Goal: Entertainment & Leisure: Consume media (video, audio)

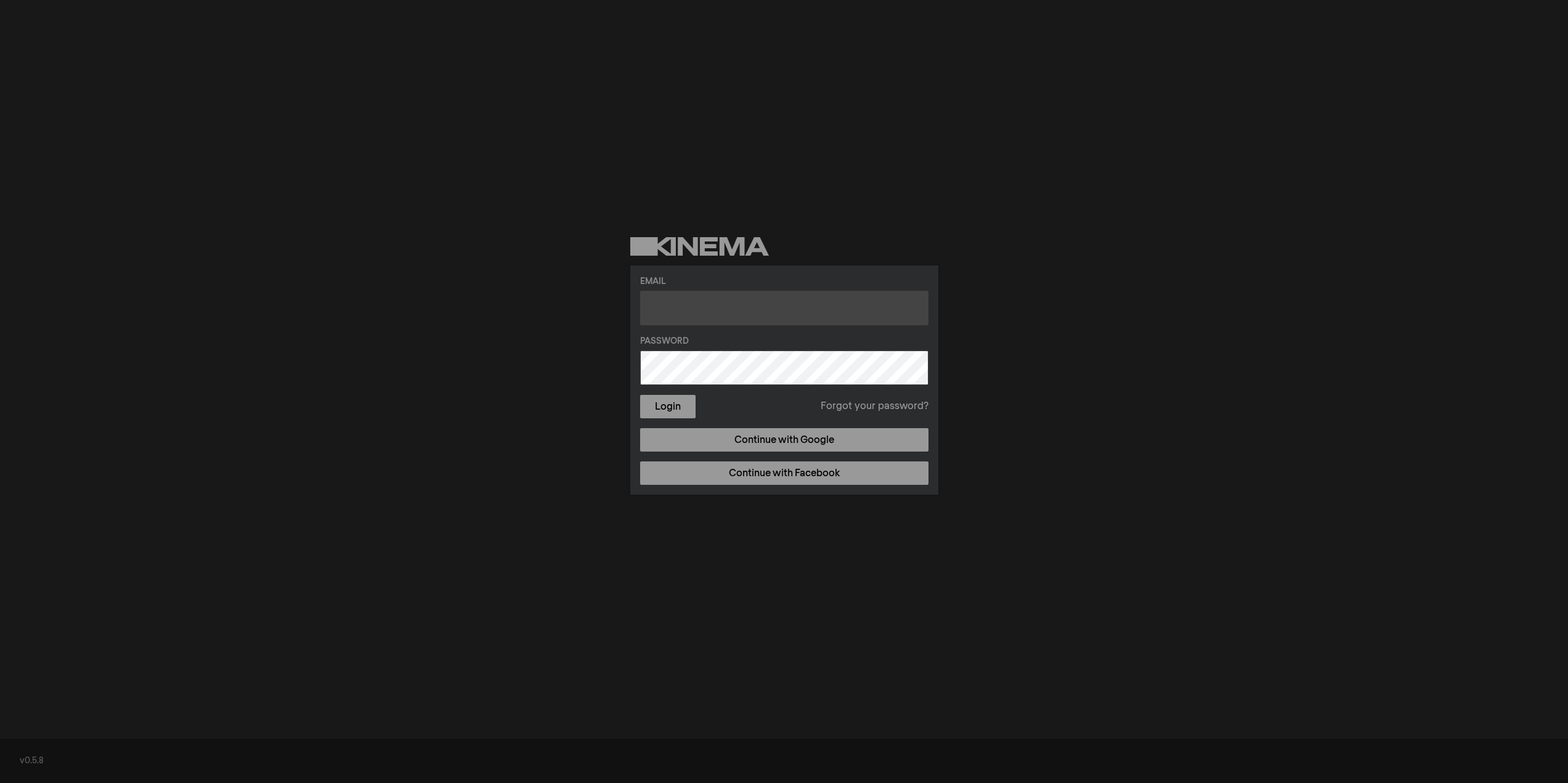
click at [653, 301] on input "text" at bounding box center [784, 307] width 288 height 34
type input "[EMAIL_ADDRESS][DOMAIN_NAME]"
click at [661, 409] on button "Login" at bounding box center [667, 406] width 56 height 23
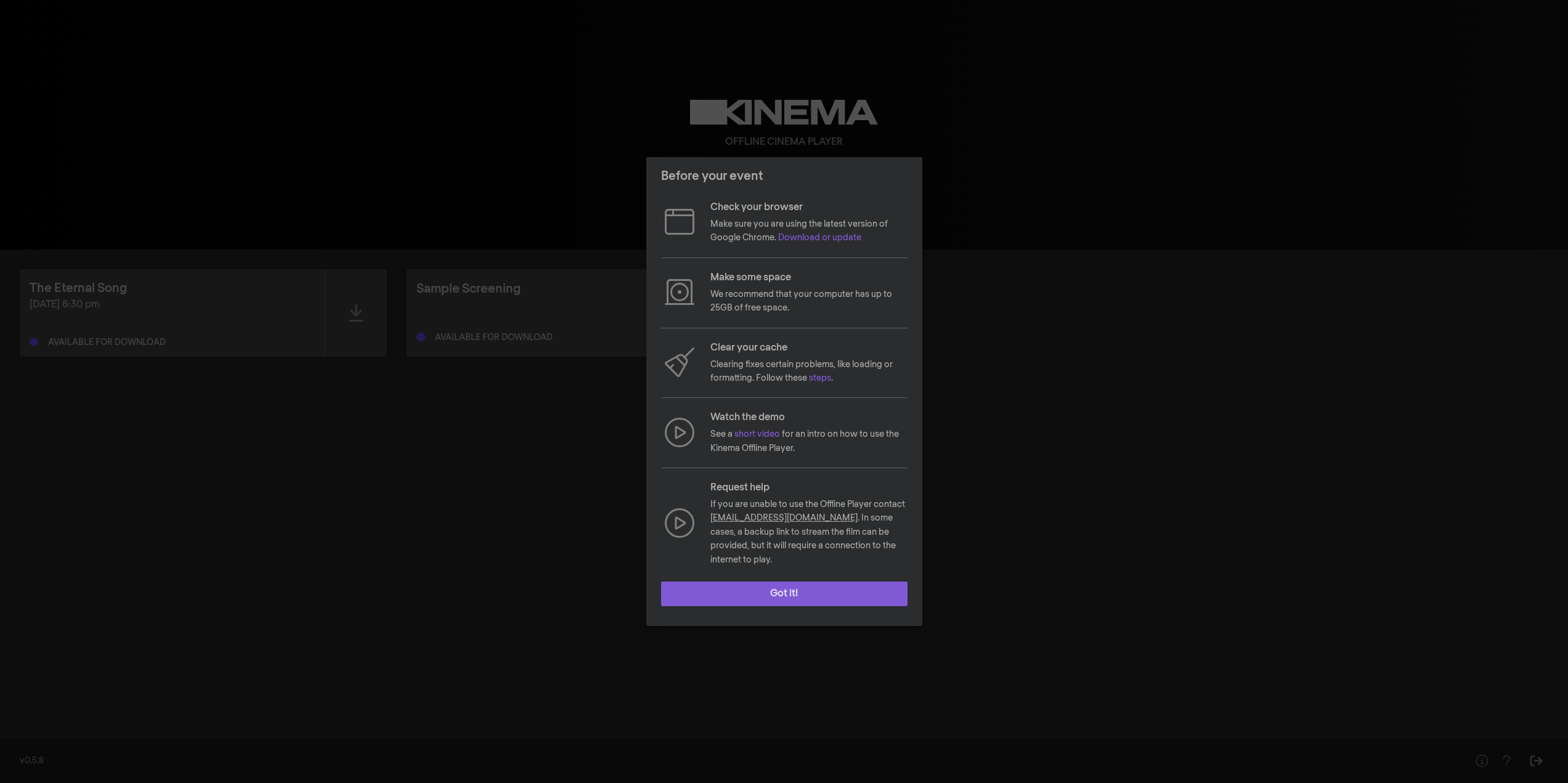
click at [813, 581] on button "Got it!" at bounding box center [784, 593] width 247 height 25
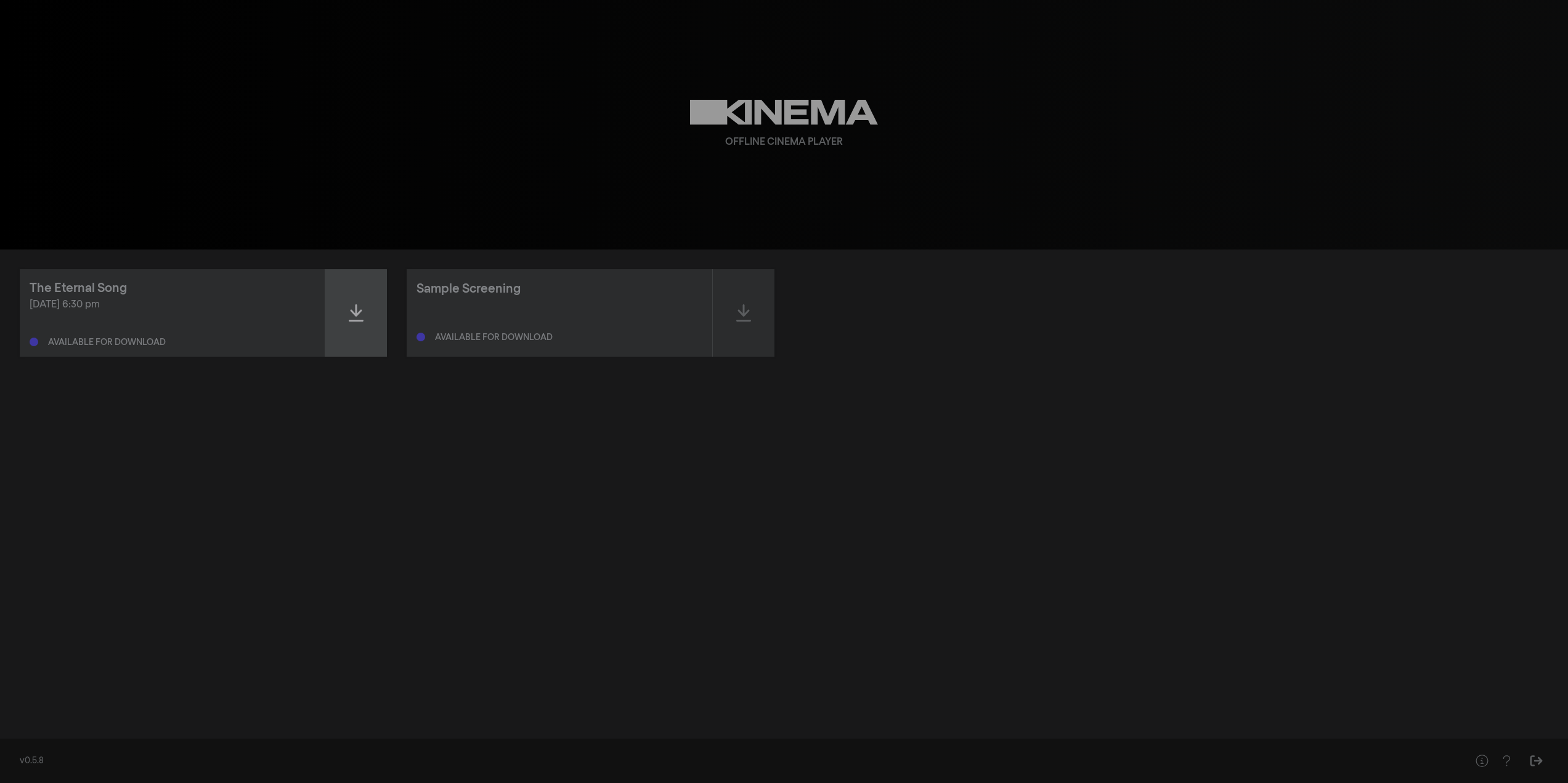
click at [354, 312] on icon at bounding box center [356, 313] width 15 height 17
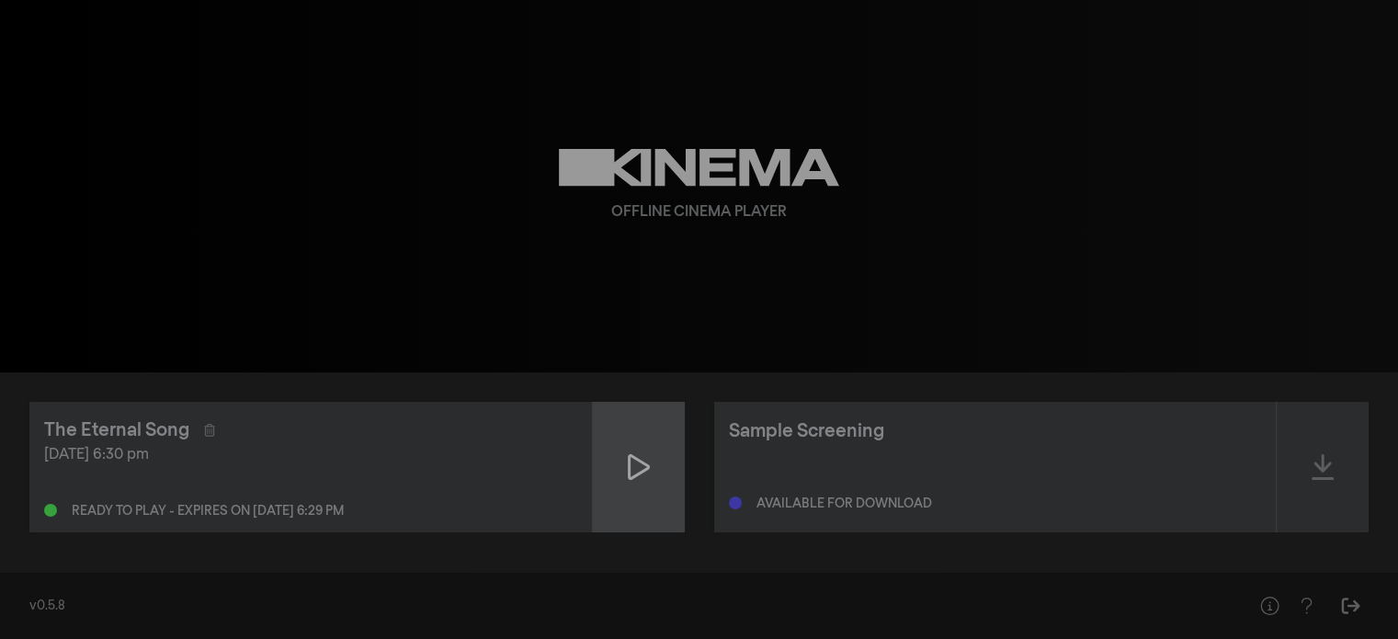
click at [640, 466] on icon at bounding box center [639, 466] width 22 height 29
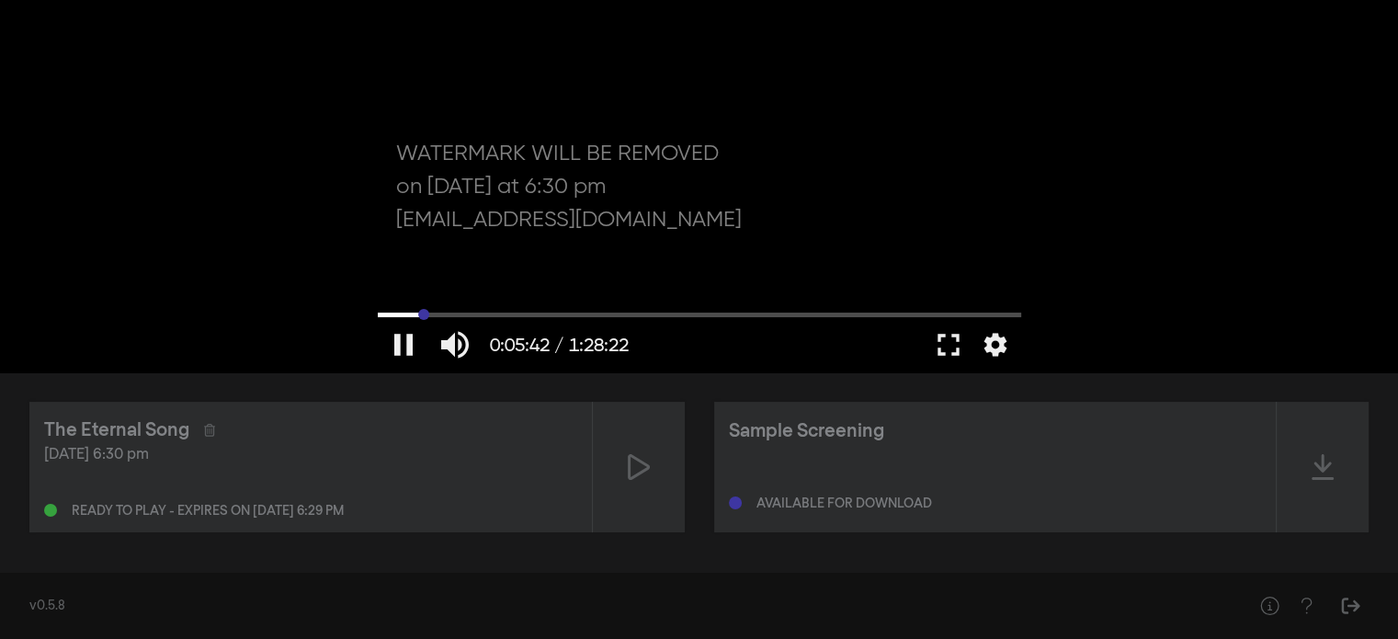
click at [423, 315] on input "Seek" at bounding box center [700, 314] width 644 height 11
drag, startPoint x: 434, startPoint y: 314, endPoint x: 446, endPoint y: 314, distance: 12.0
click at [446, 314] on input "Seek" at bounding box center [700, 314] width 644 height 11
click at [492, 314] on input "Seek" at bounding box center [700, 314] width 644 height 11
click at [655, 323] on div at bounding box center [780, 344] width 285 height 55
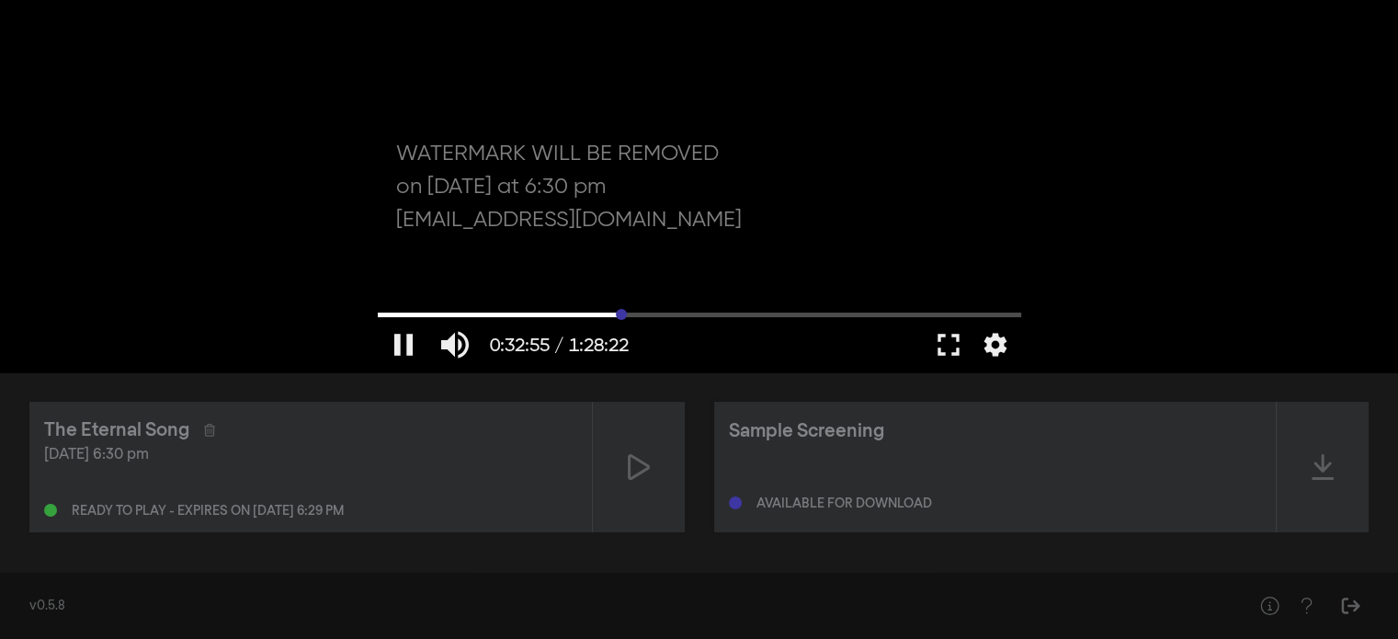
click at [621, 317] on input "Seek" at bounding box center [700, 314] width 644 height 11
click at [725, 308] on div at bounding box center [700, 186] width 662 height 372
click at [396, 339] on button "play_arrow" at bounding box center [403, 344] width 51 height 55
click at [794, 314] on input "Seek" at bounding box center [700, 314] width 644 height 11
click at [843, 309] on input "Seek" at bounding box center [700, 314] width 644 height 11
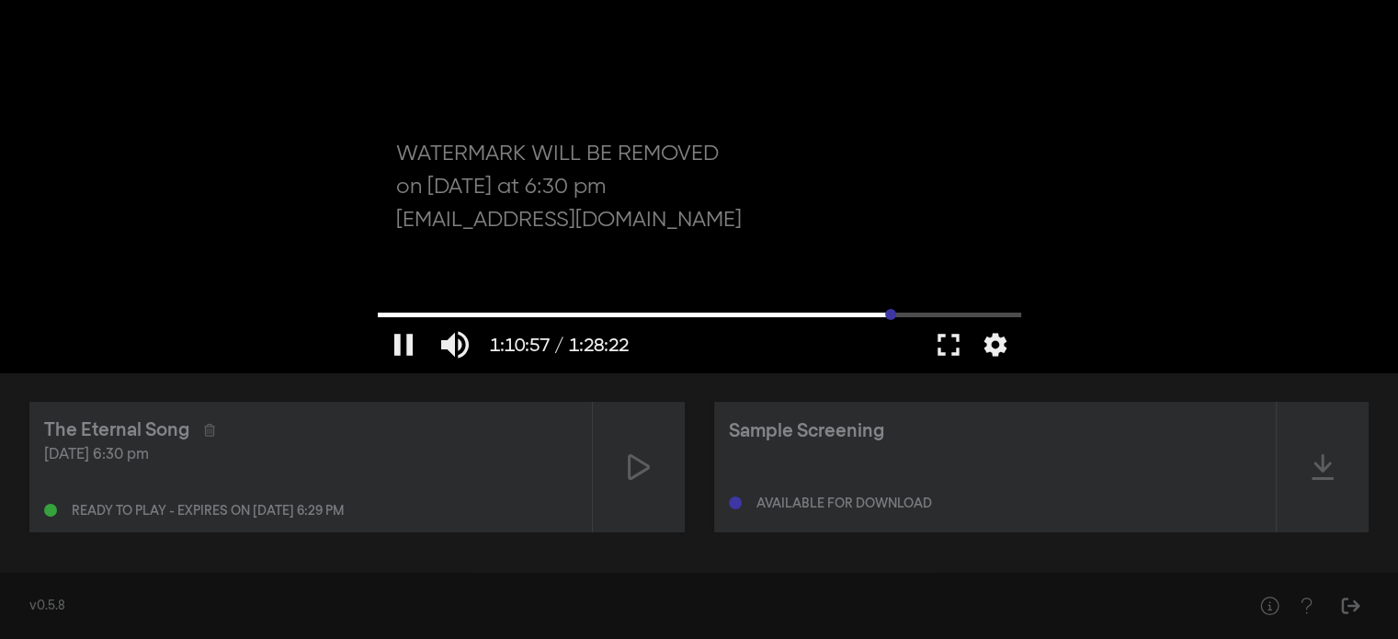
click at [890, 313] on input "Seek" at bounding box center [700, 314] width 644 height 11
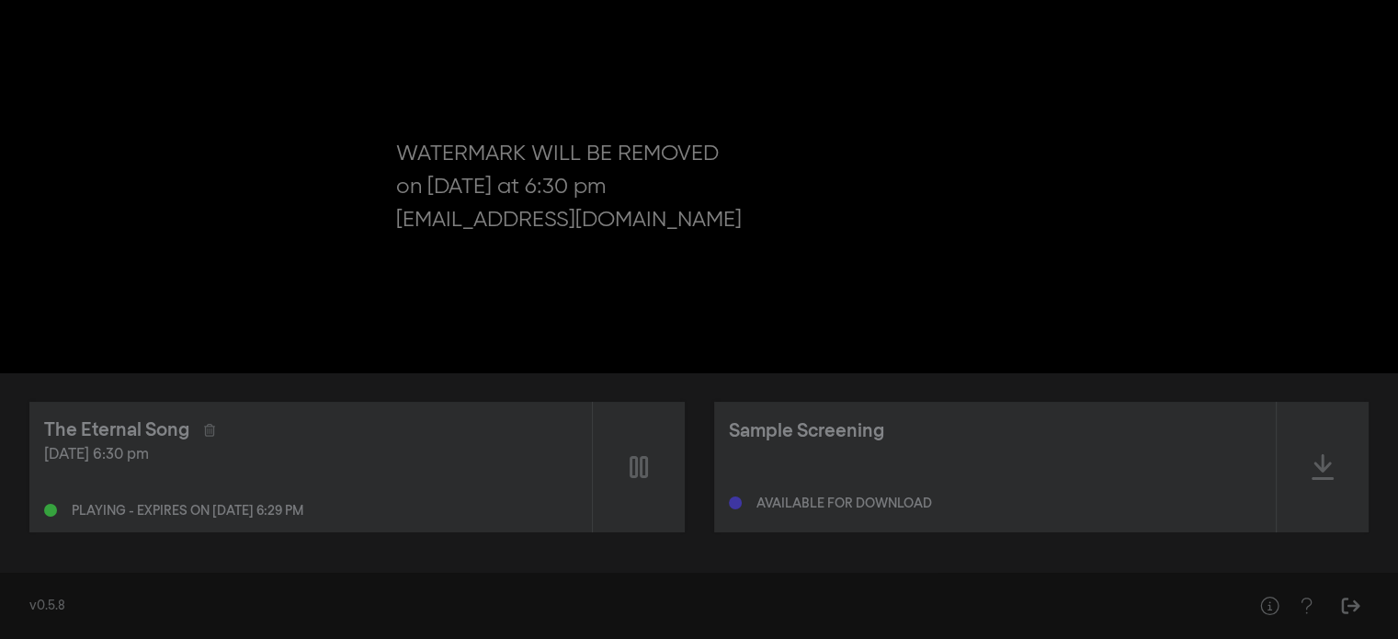
click at [1261, 168] on div "pause 1:11:22 / 1:28:22 volume_up fullscreen settings closed_caption Captions O…" at bounding box center [699, 186] width 1398 height 372
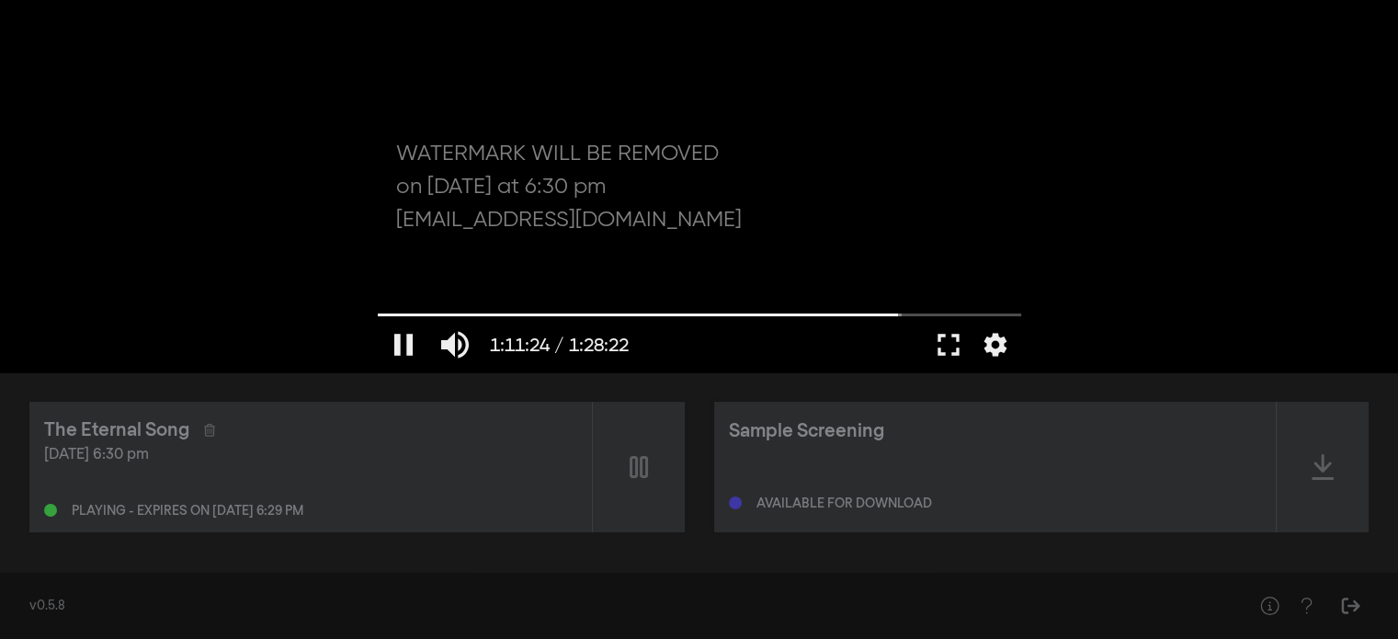
type input "4284.163685"
